Goal: Task Accomplishment & Management: Complete application form

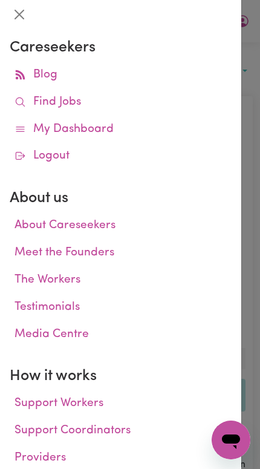
click at [17, 97] on icon at bounding box center [20, 101] width 11 height 11
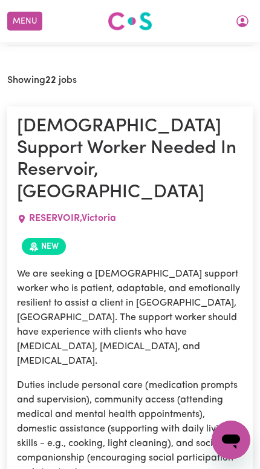
scroll to position [455, 0]
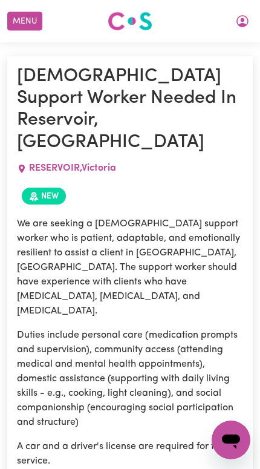
click at [250, 28] on button "My Account" at bounding box center [242, 21] width 25 height 21
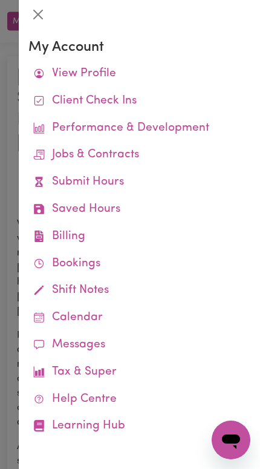
click at [171, 186] on link "Submit Hours" at bounding box center [139, 182] width 222 height 27
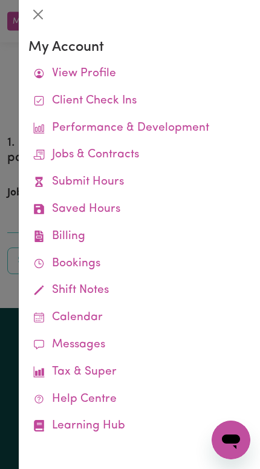
click at [5, 226] on div at bounding box center [130, 234] width 260 height 469
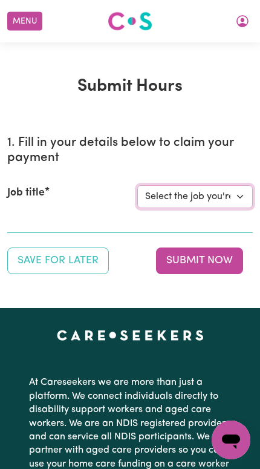
click at [233, 200] on select "Select the job you're submitting hours for... [[PERSON_NAME]] Support Worker Ne…" at bounding box center [194, 196] width 115 height 23
select select "14115"
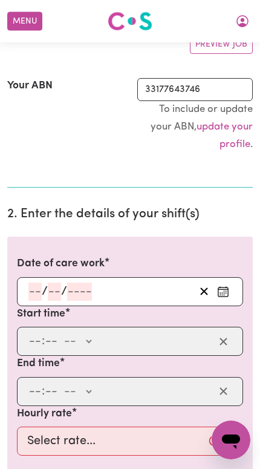
scroll to position [256, 0]
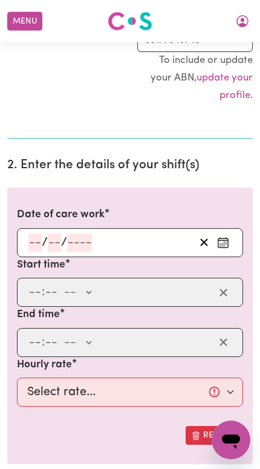
click at [232, 235] on button "Enter the date of care work" at bounding box center [222, 242] width 19 height 18
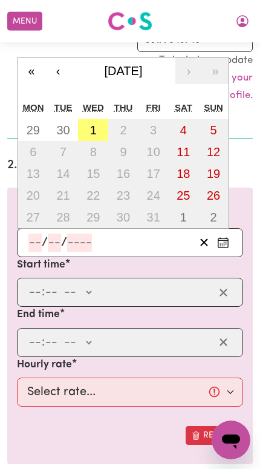
click at [56, 125] on abbr "30" at bounding box center [62, 129] width 13 height 13
type input "[DATE]"
type input "30"
type input "9"
type input "2025"
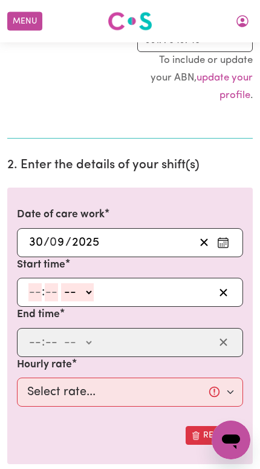
click at [30, 288] on input "number" at bounding box center [34, 292] width 13 height 18
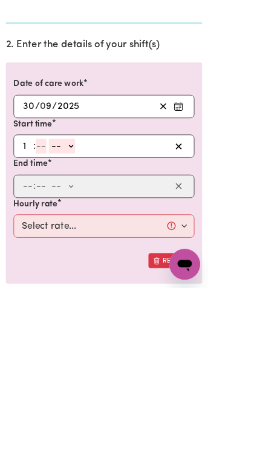
type input "10"
type input "00"
click at [80, 283] on select "-- AM PM" at bounding box center [79, 292] width 33 height 18
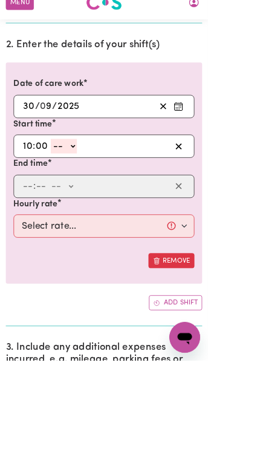
select select "pm"
type input "22:00"
type input "0"
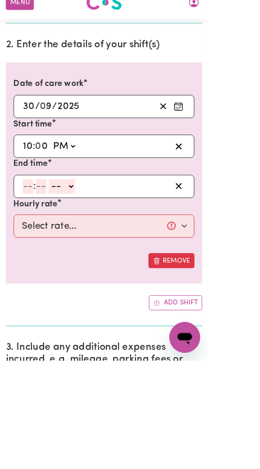
click at [29, 242] on input "number" at bounding box center [34, 251] width 13 height 18
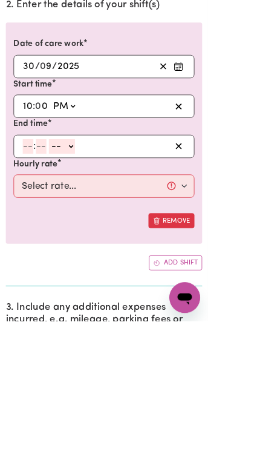
type input "7"
type input "15"
click at [67, 242] on select "-- AM PM" at bounding box center [70, 251] width 33 height 18
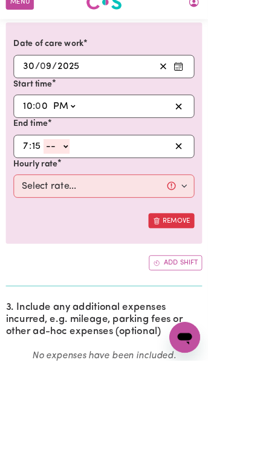
select select "am"
type input "07:15"
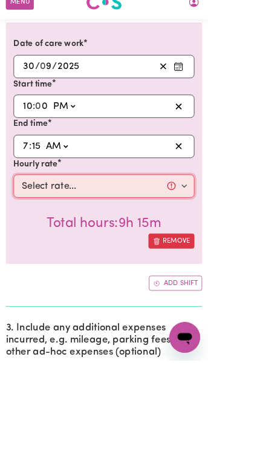
click at [30, 236] on select "Select rate... $57.17 (Weekday) $77.96 ([DATE]) $103.95 ([DATE]) $129.94 (Publi…" at bounding box center [130, 250] width 226 height 29
select select "62.37-Overnight"
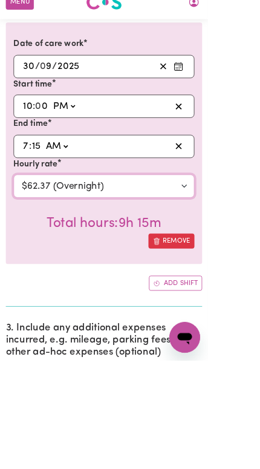
click at [239, 242] on select "Select rate... $57.17 (Weekday) $77.96 ([DATE]) $103.95 ([DATE]) $129.94 (Publi…" at bounding box center [130, 250] width 226 height 29
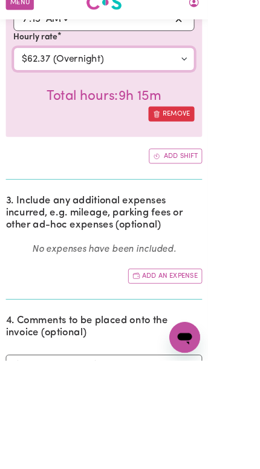
scroll to position [726, 0]
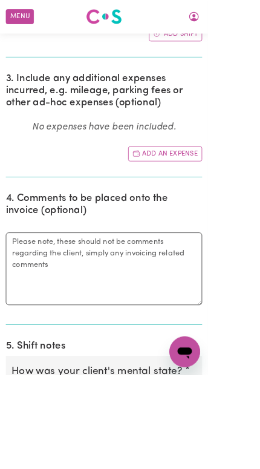
radio input "true"
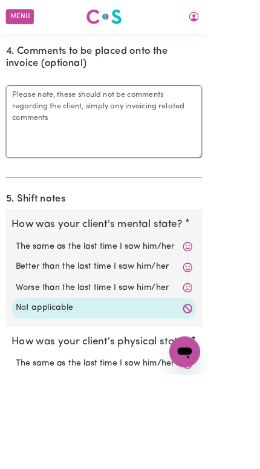
scroll to position [964, 0]
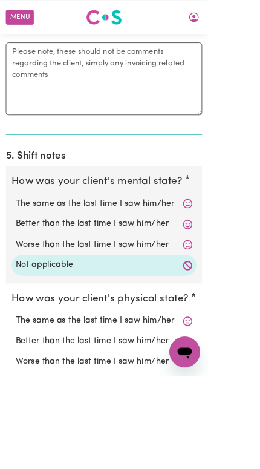
click at [230, 468] on label "Not applicable" at bounding box center [129, 477] width 221 height 16
click at [19, 468] on input "Not applicable" at bounding box center [19, 469] width 1 height 1
radio input "true"
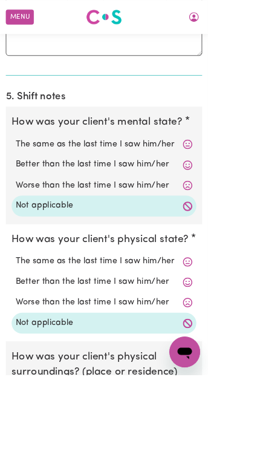
scroll to position [1140, 0]
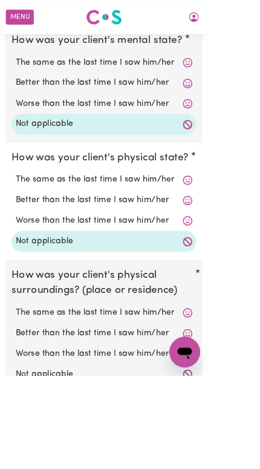
click at [235, 461] on icon at bounding box center [235, 467] width 12 height 12
click at [232, 462] on icon at bounding box center [234, 467] width 11 height 11
click at [221, 460] on label "Not applicable" at bounding box center [129, 468] width 221 height 16
click at [19, 460] on input "Not applicable" at bounding box center [19, 460] width 1 height 1
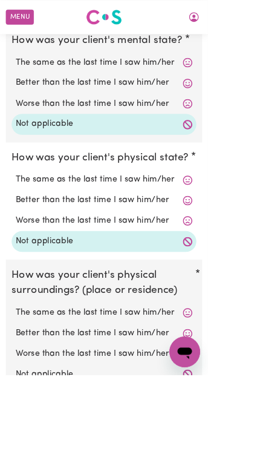
radio input "true"
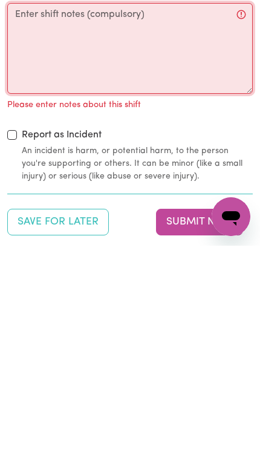
scroll to position [1441, 0]
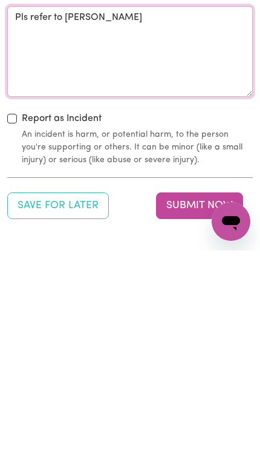
type textarea "Pls refer to [PERSON_NAME]"
click at [223, 411] on button "Submit Now" at bounding box center [199, 424] width 87 height 27
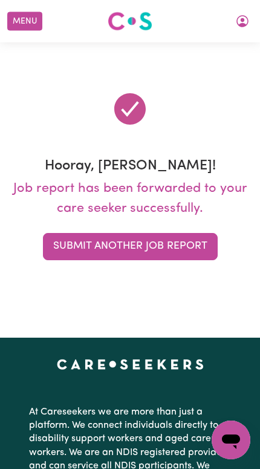
scroll to position [0, 0]
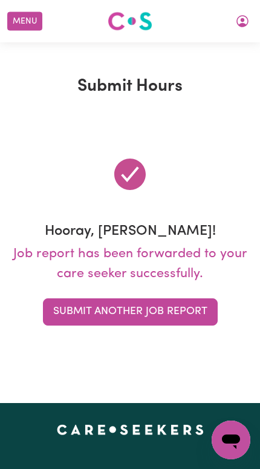
click at [247, 19] on button "My Account" at bounding box center [242, 21] width 25 height 21
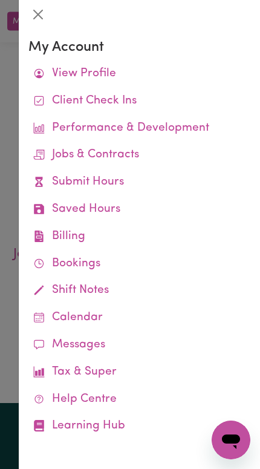
click at [0, 0] on link "Job Reports" at bounding box center [0, 0] width 0 height 0
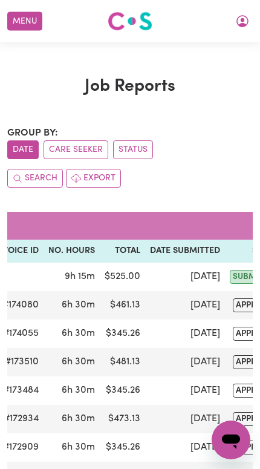
scroll to position [0, 265]
